Goal: Task Accomplishment & Management: Manage account settings

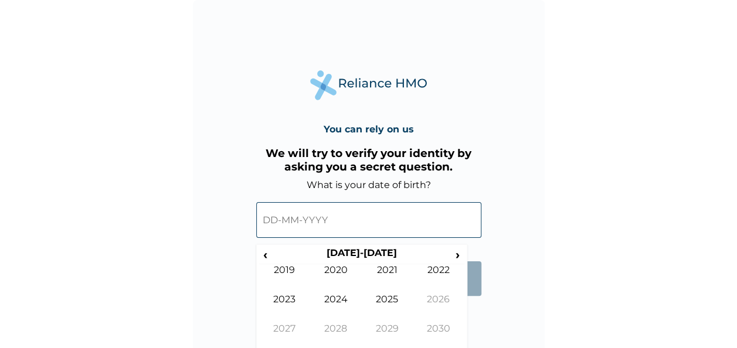
click at [276, 222] on input "text" at bounding box center [368, 220] width 225 height 36
click at [262, 257] on span "‹" at bounding box center [265, 255] width 12 height 15
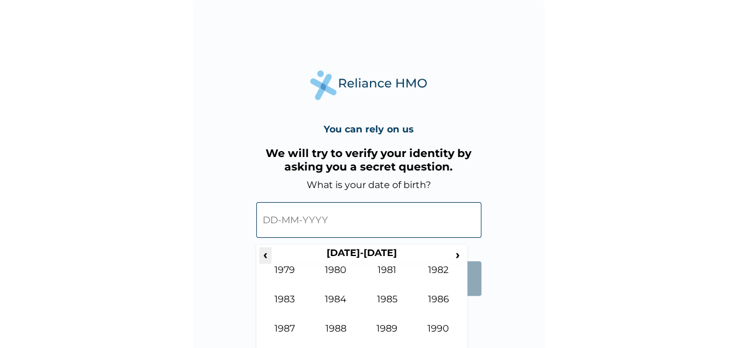
click at [262, 257] on span "‹" at bounding box center [265, 255] width 12 height 15
click at [290, 330] on td "1977" at bounding box center [285, 337] width 52 height 29
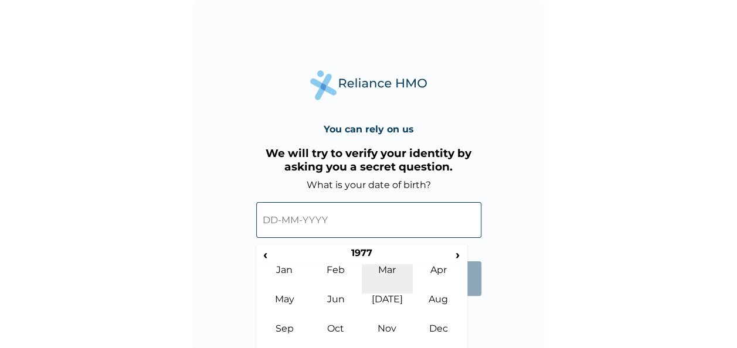
click at [390, 270] on td "Mar" at bounding box center [388, 279] width 52 height 29
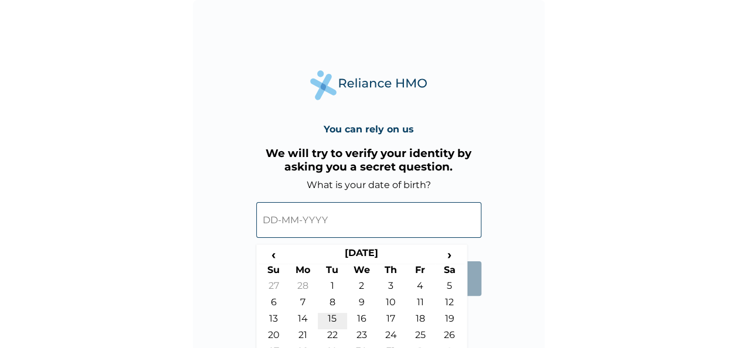
click at [333, 318] on td "15" at bounding box center [332, 321] width 29 height 16
type input "[DATE]"
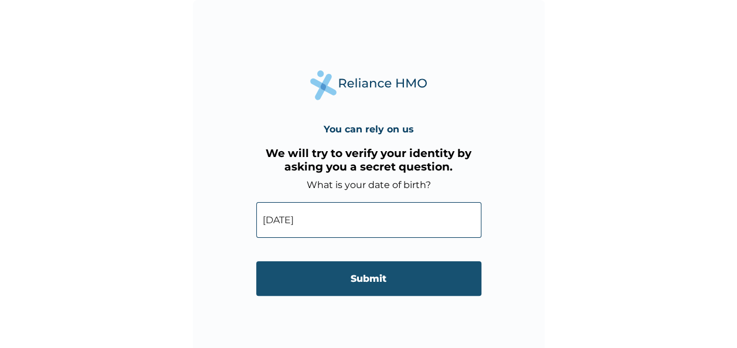
click at [369, 279] on input "Submit" at bounding box center [368, 279] width 225 height 35
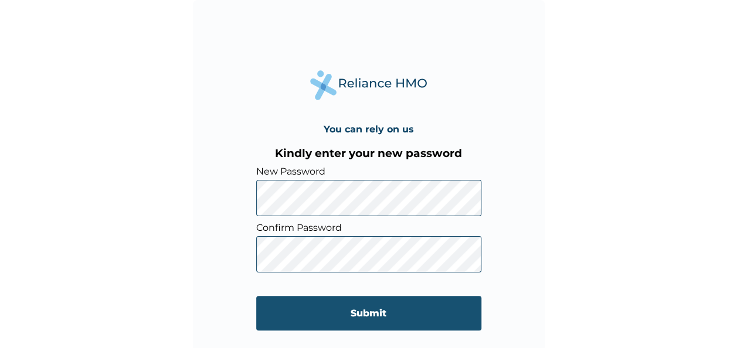
click at [372, 320] on input "Submit" at bounding box center [368, 313] width 225 height 35
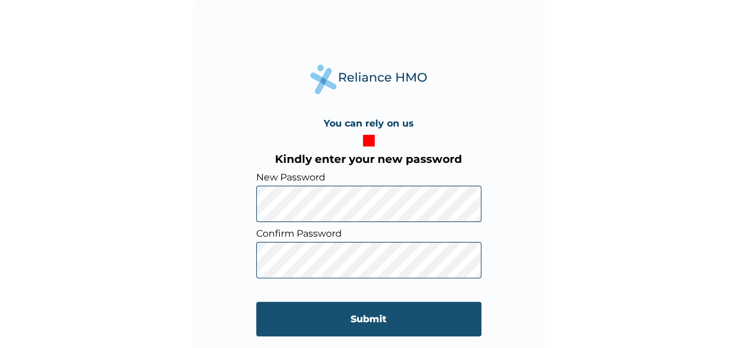
click at [372, 320] on input "Submit" at bounding box center [368, 319] width 225 height 35
click at [375, 319] on input "Submit" at bounding box center [368, 319] width 225 height 35
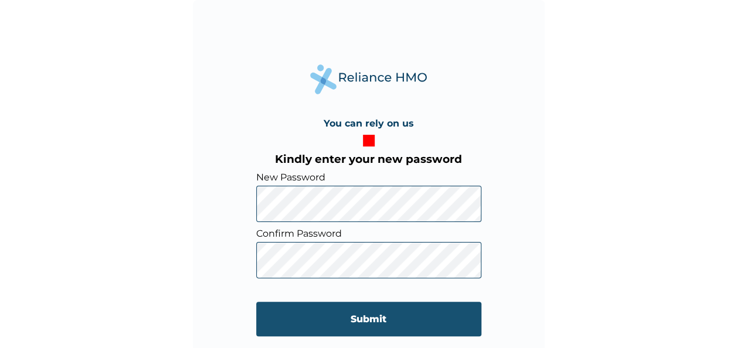
click at [375, 319] on input "Submit" at bounding box center [368, 319] width 225 height 35
click at [426, 325] on input "Submit" at bounding box center [368, 319] width 225 height 35
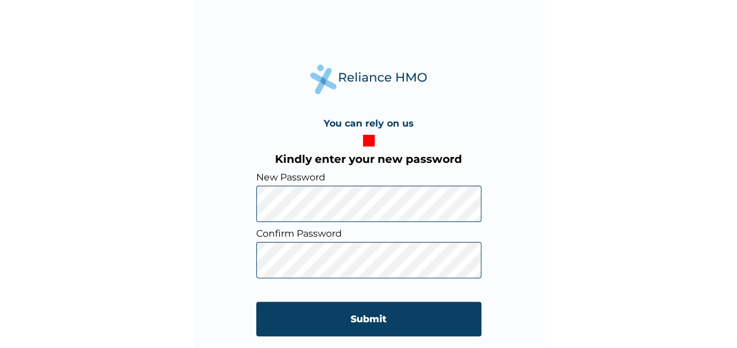
scroll to position [4, 0]
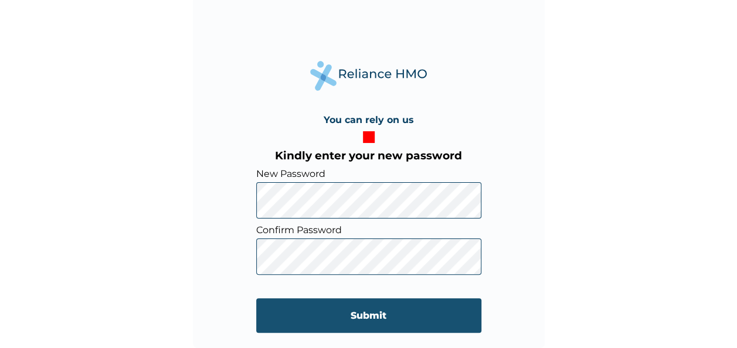
click at [409, 318] on input "Submit" at bounding box center [368, 316] width 225 height 35
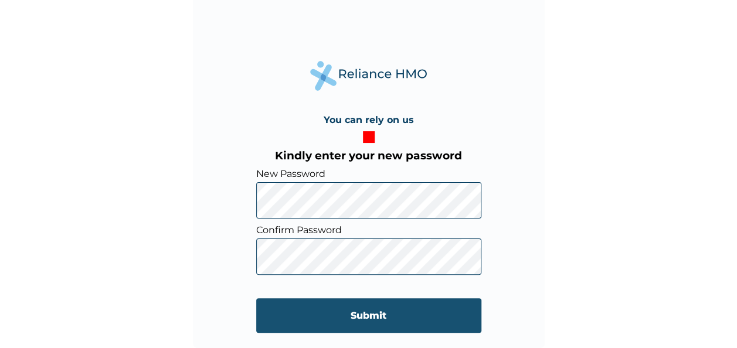
click at [256, 299] on input "Submit" at bounding box center [368, 316] width 225 height 35
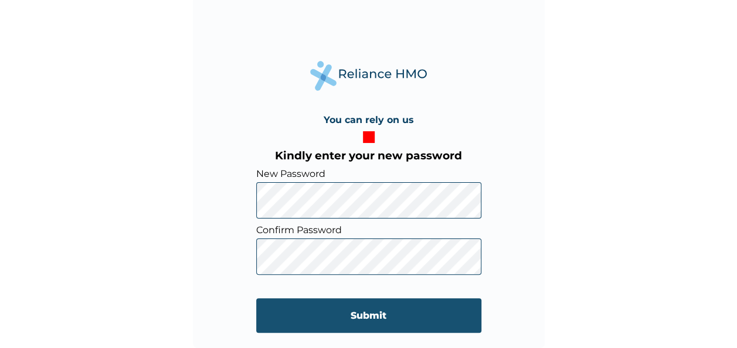
click at [256, 299] on input "Submit" at bounding box center [368, 316] width 225 height 35
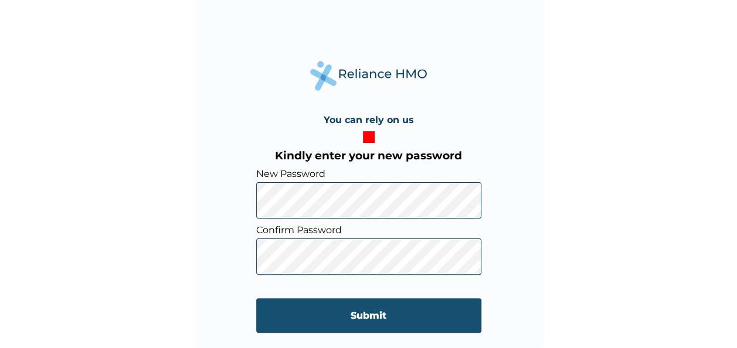
click at [256, 299] on input "Submit" at bounding box center [368, 316] width 225 height 35
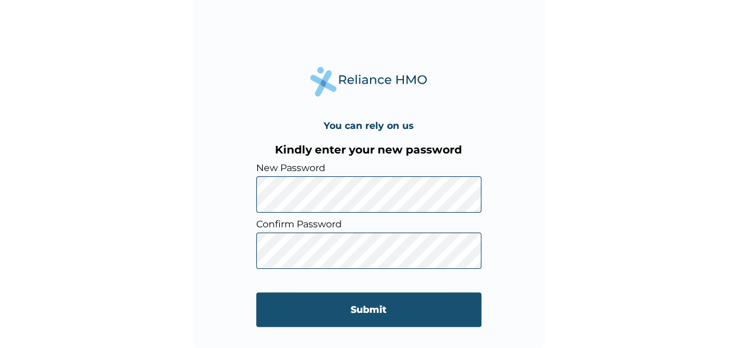
click at [365, 309] on input "Submit" at bounding box center [368, 310] width 225 height 35
